Goal: Transaction & Acquisition: Purchase product/service

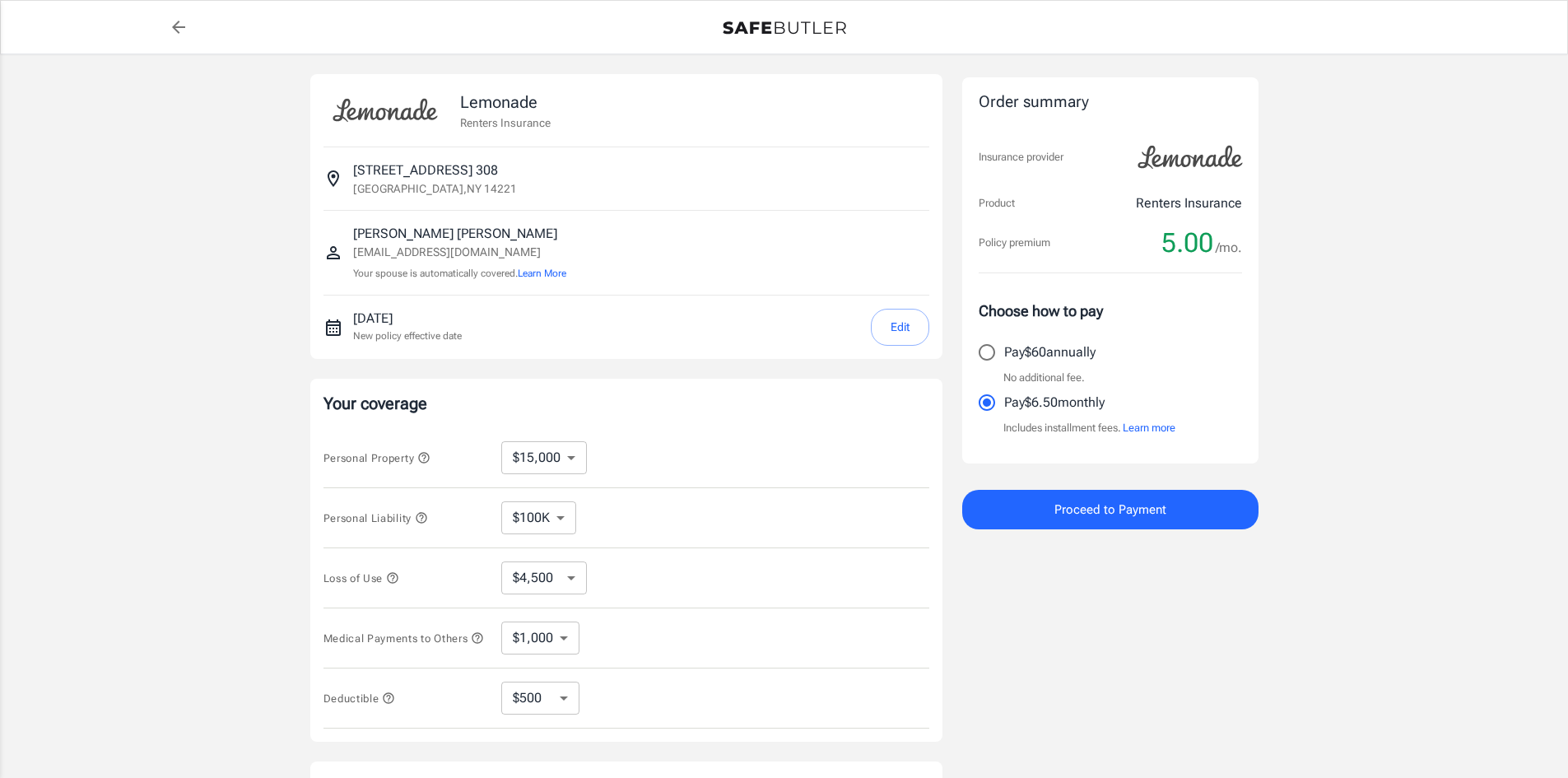
select select "15000"
select select "500"
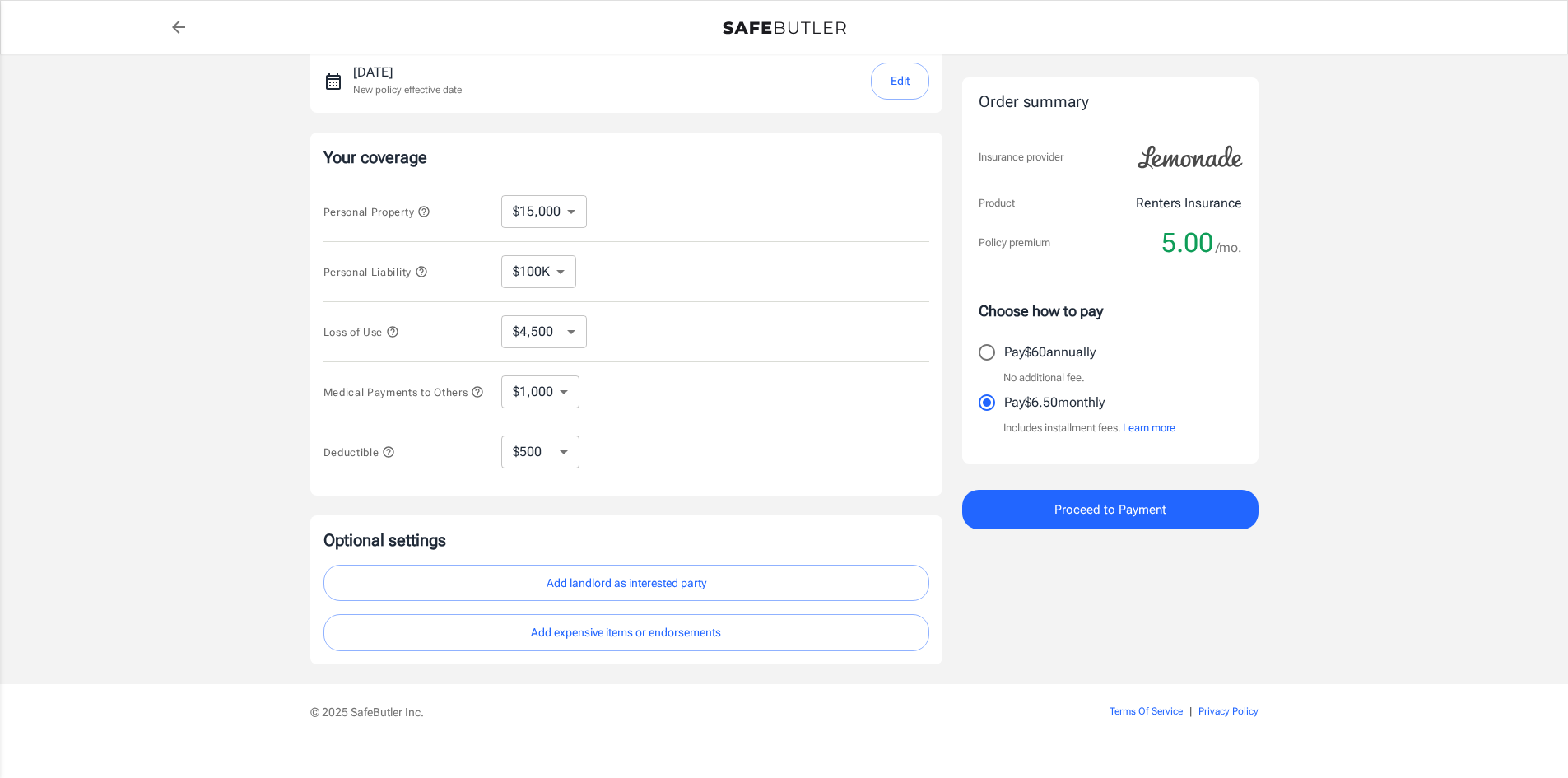
scroll to position [274, 0]
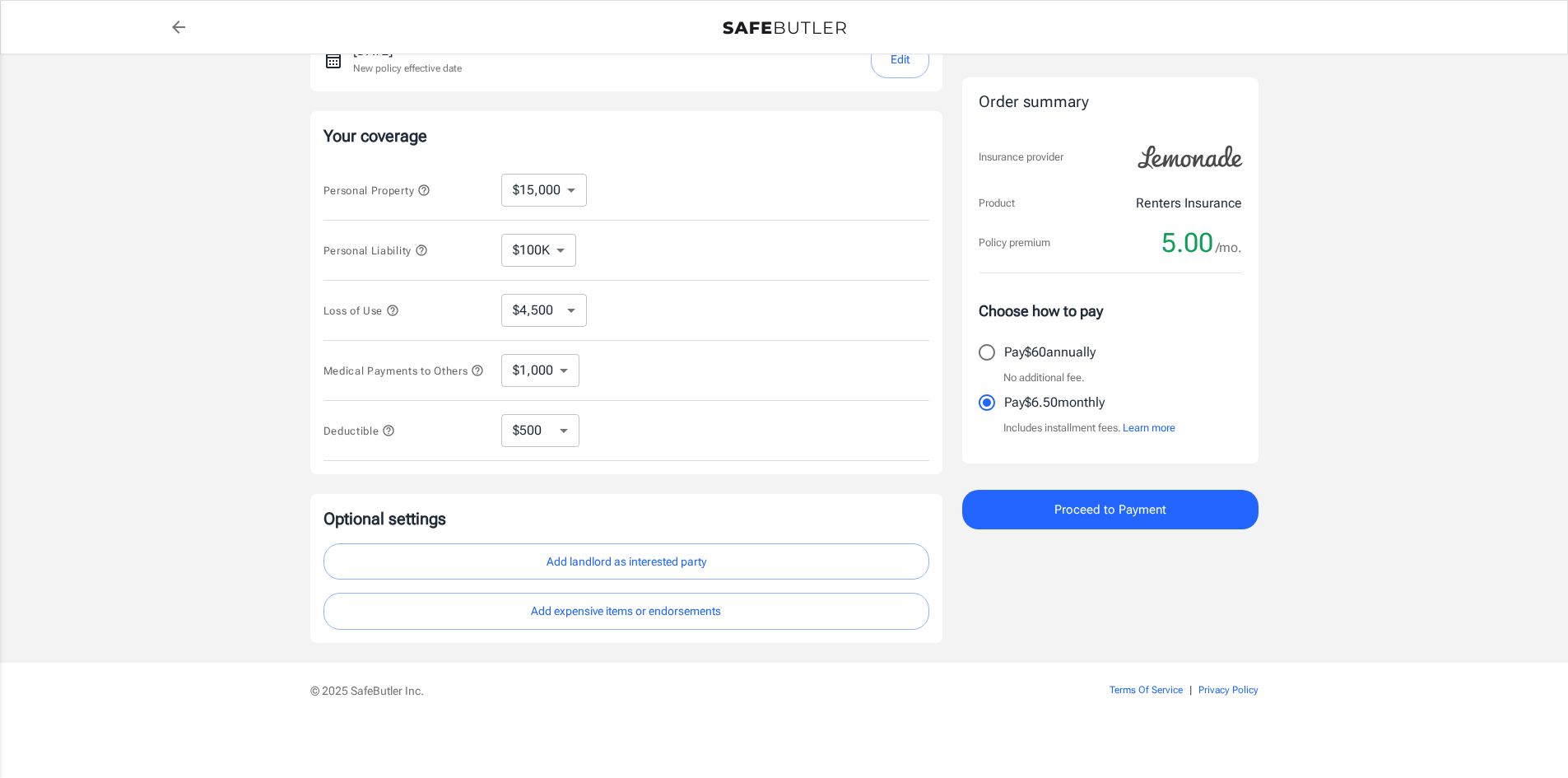
click at [1177, 519] on button "Proceed to Payment" at bounding box center [1110, 509] width 296 height 40
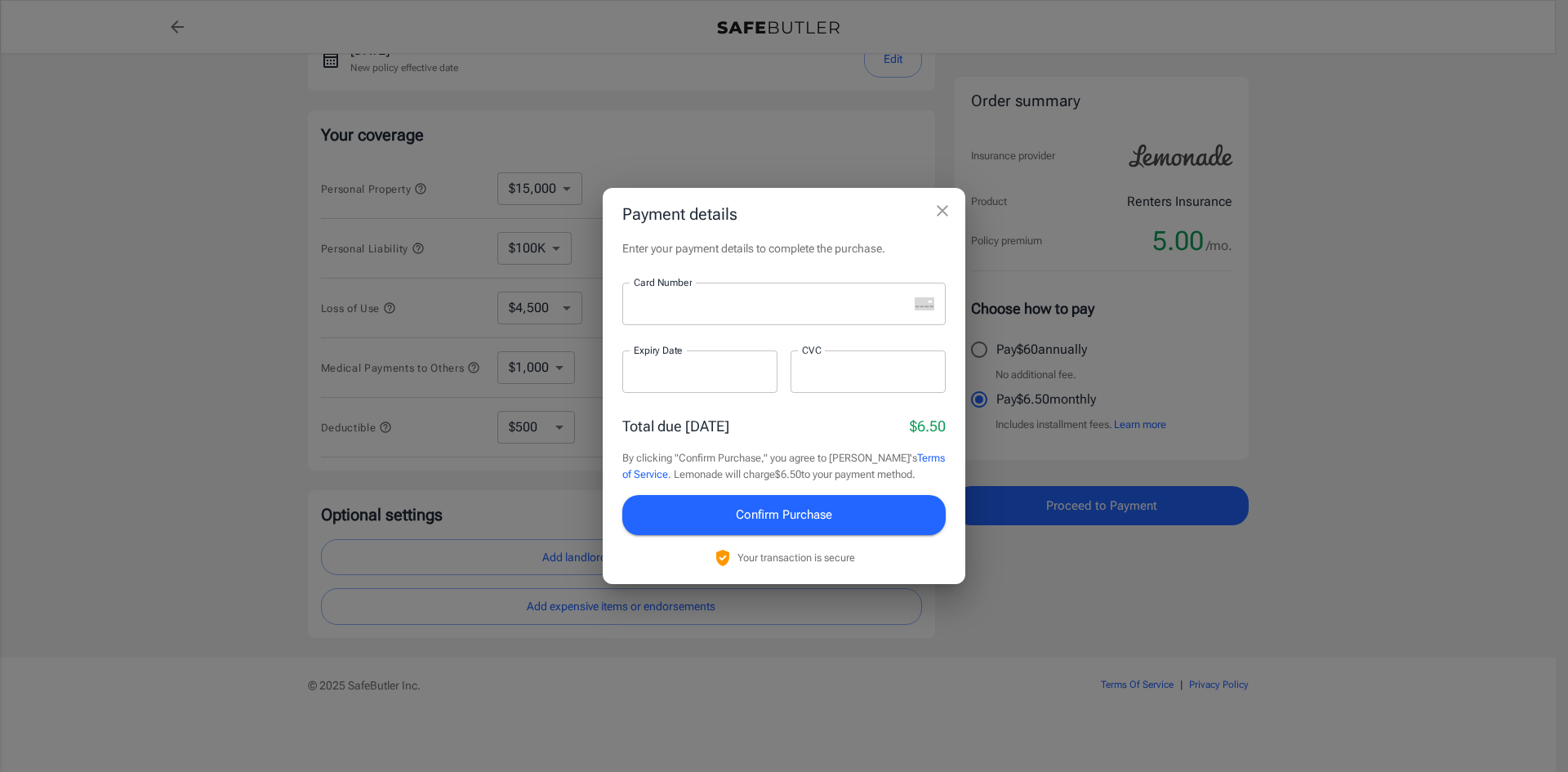
click at [711, 318] on div at bounding box center [765, 303] width 286 height 42
click at [681, 294] on div at bounding box center [765, 303] width 286 height 42
click at [834, 410] on p "​" at bounding box center [868, 403] width 133 height 16
click at [839, 515] on button "Confirm Purchase" at bounding box center [784, 515] width 324 height 40
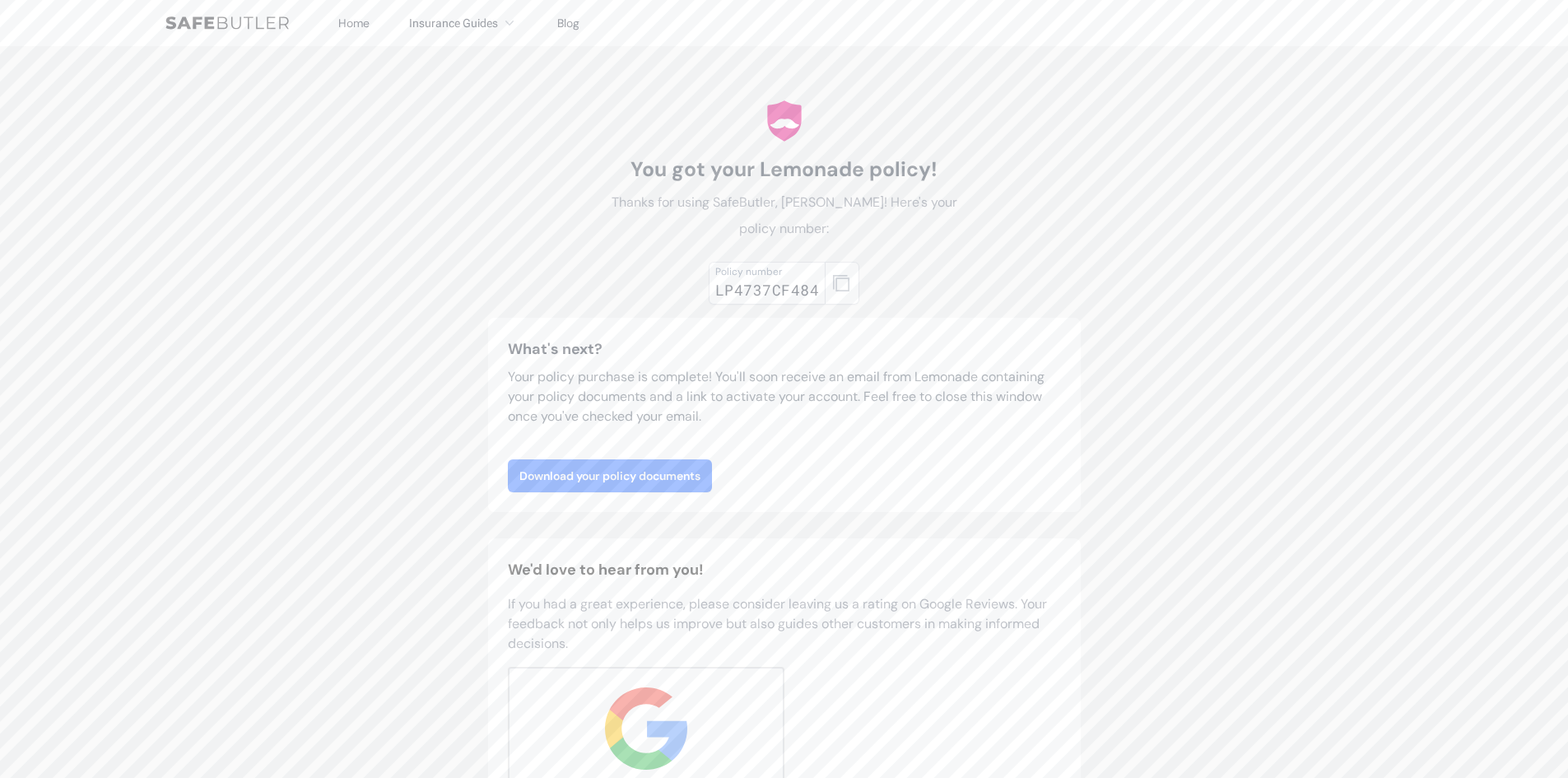
click at [600, 470] on link "Download your policy documents" at bounding box center [609, 475] width 204 height 33
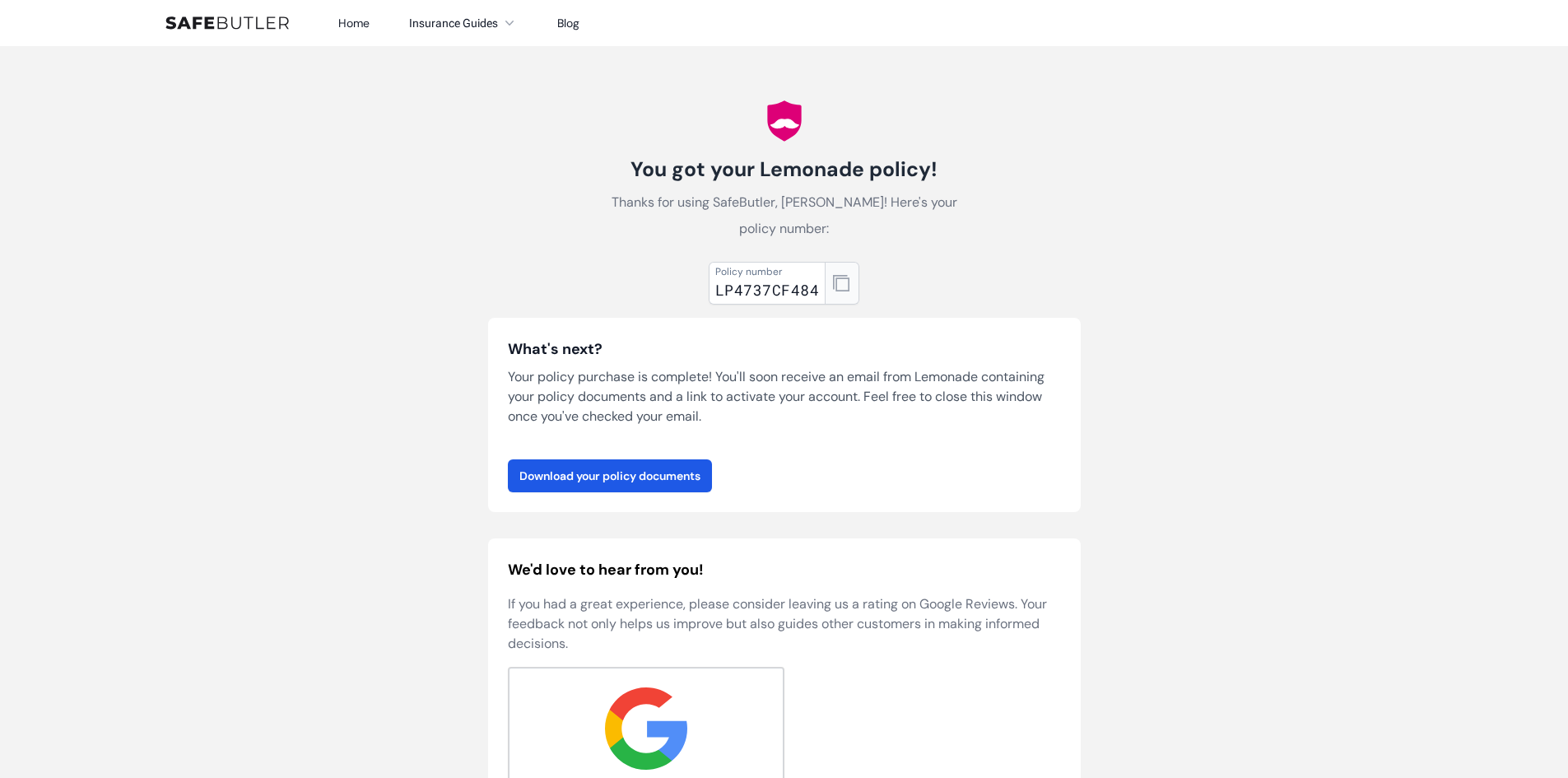
click at [833, 285] on icon "button" at bounding box center [840, 283] width 16 height 16
click at [670, 465] on link "Download your policy documents" at bounding box center [609, 475] width 204 height 33
